Goal: Information Seeking & Learning: Learn about a topic

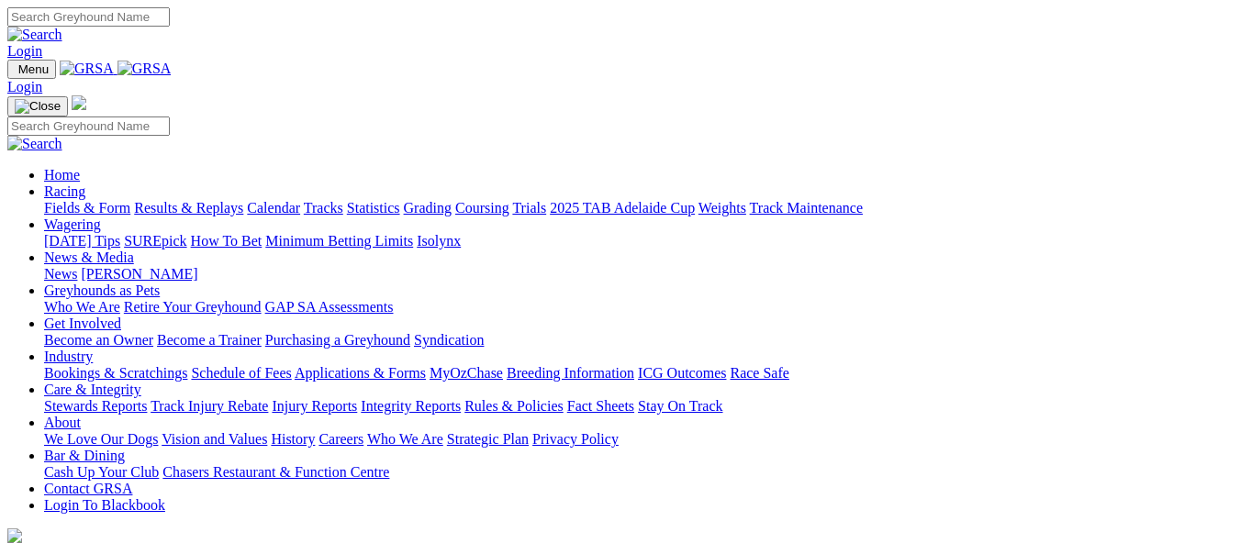
scroll to position [551, 0]
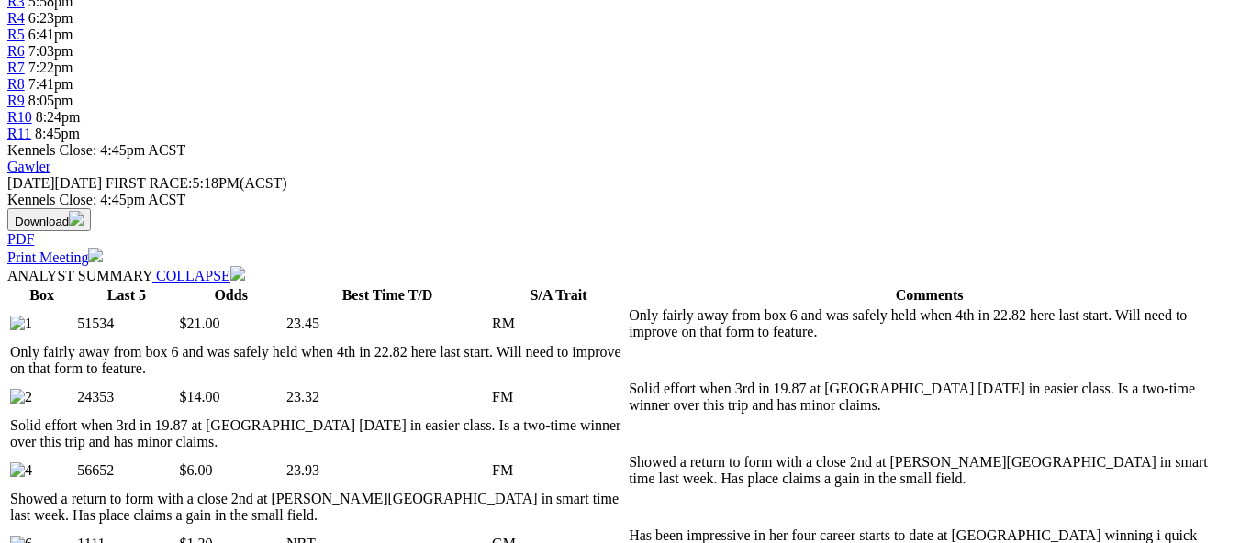
scroll to position [734, 0]
